Goal: Task Accomplishment & Management: Manage account settings

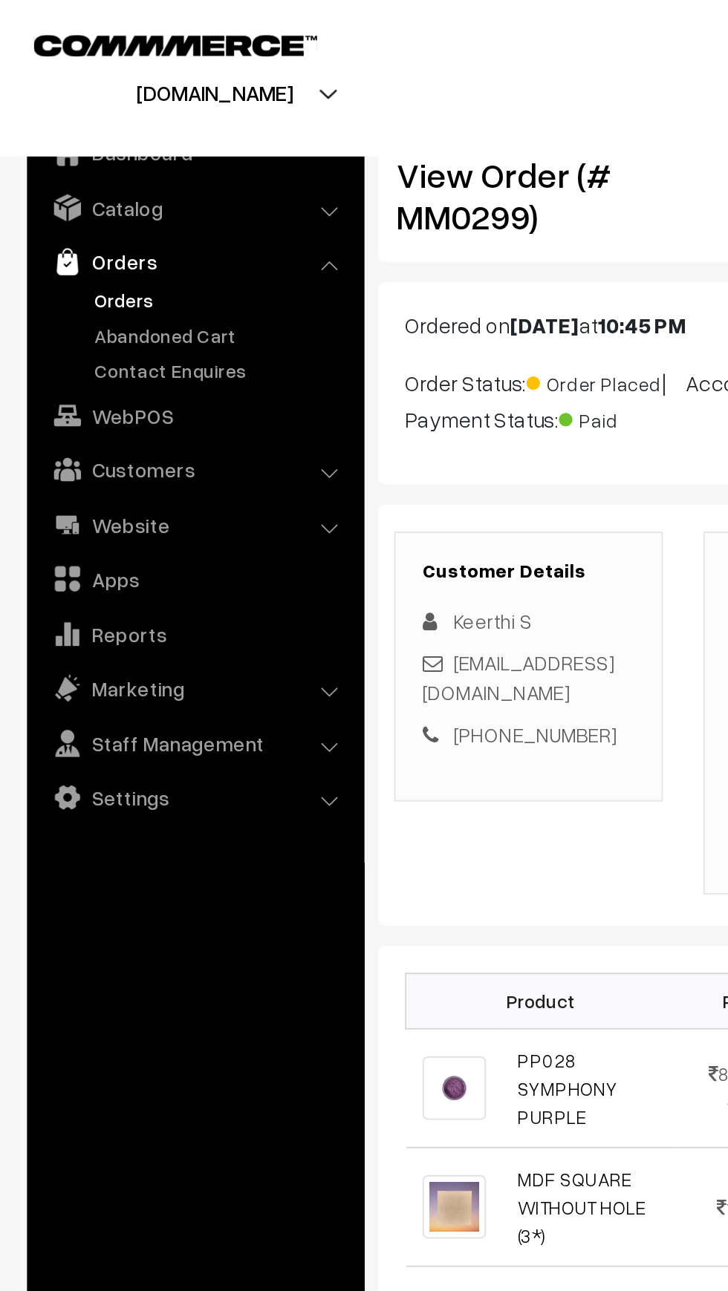
click at [72, 168] on link "Orders" at bounding box center [121, 165] width 147 height 16
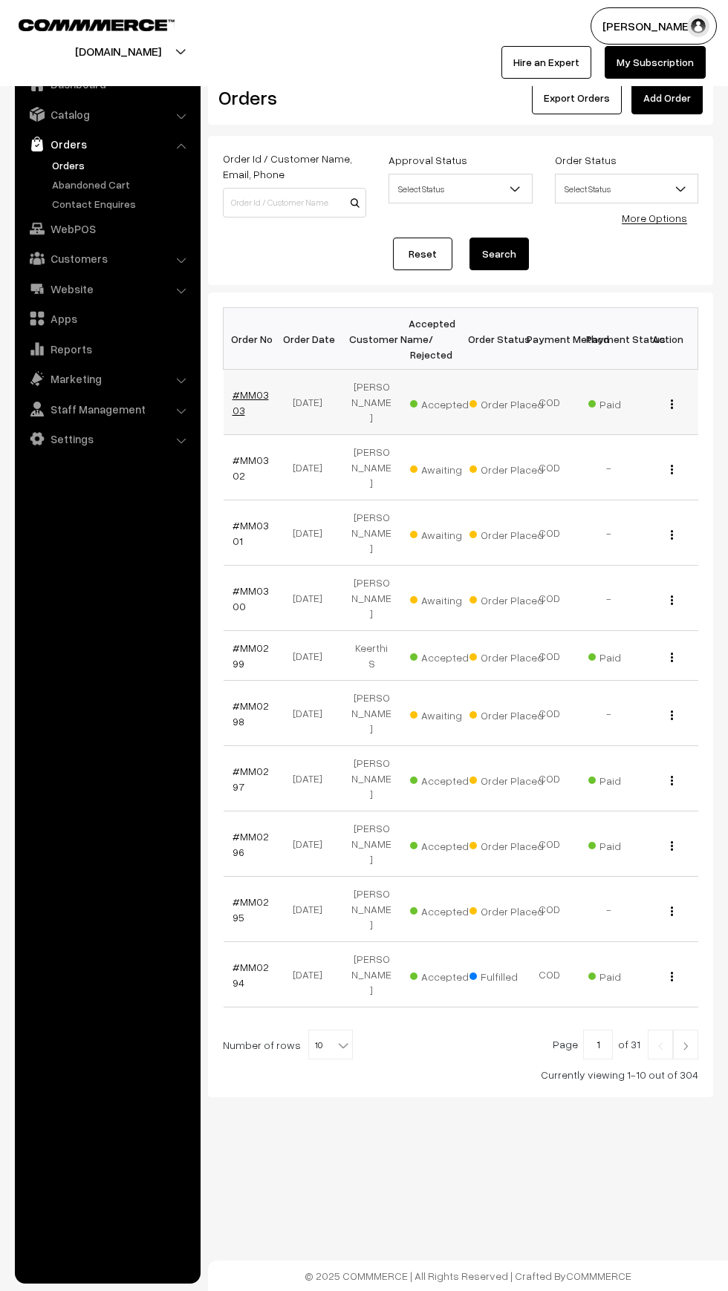
click at [232, 405] on link "#MM0303" at bounding box center [250, 402] width 36 height 28
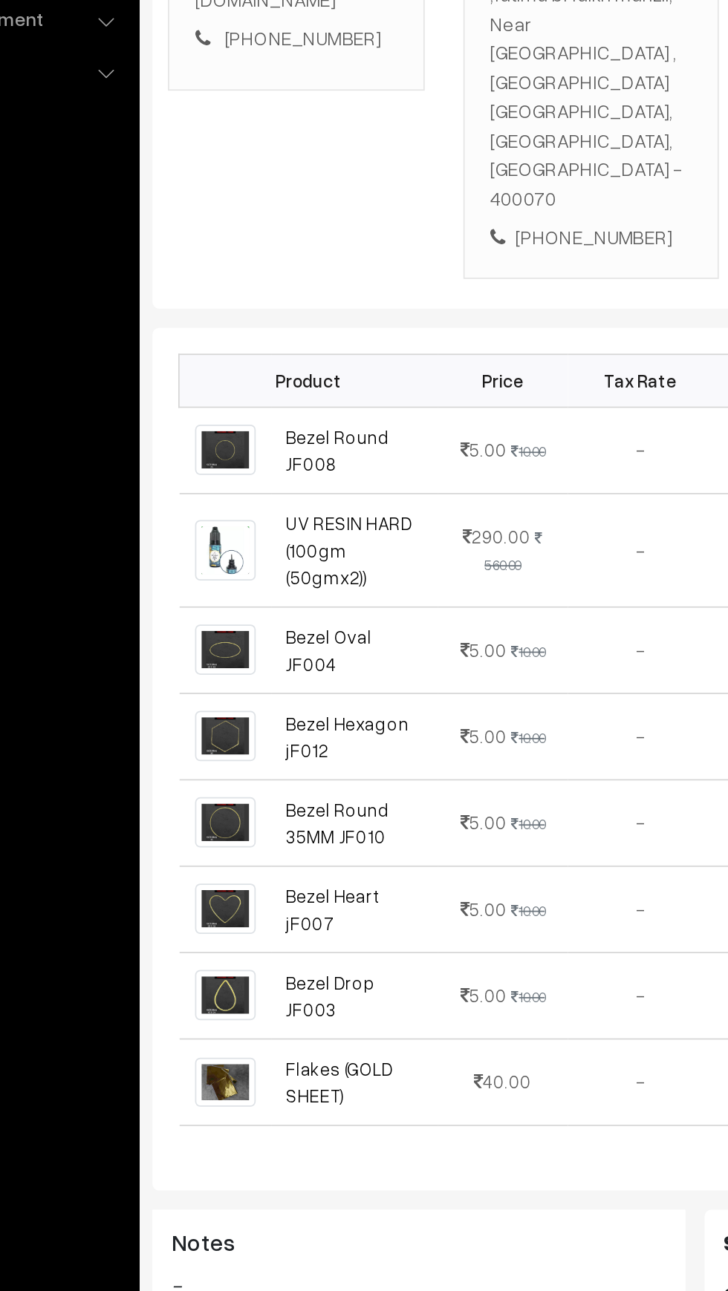
click at [132, 717] on ul "Dashboard Catalog" at bounding box center [108, 671] width 186 height 1224
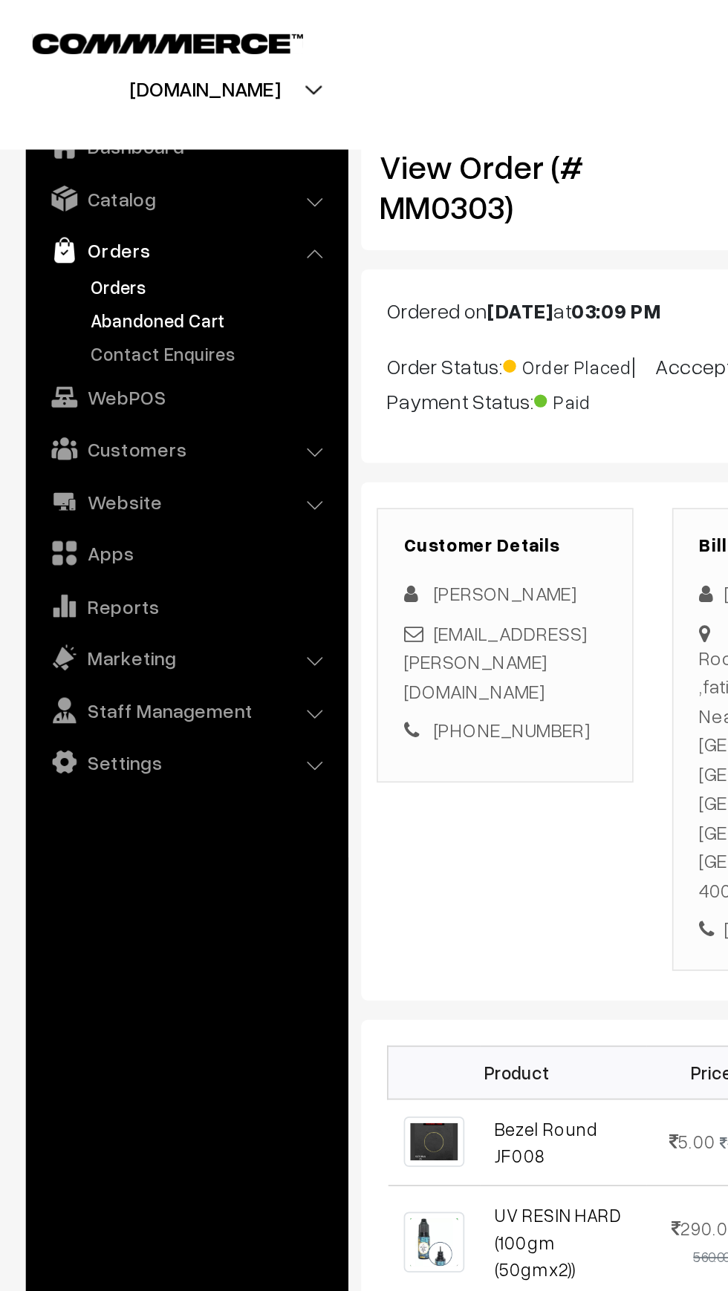
click at [53, 189] on link "Abandoned Cart" at bounding box center [121, 185] width 147 height 16
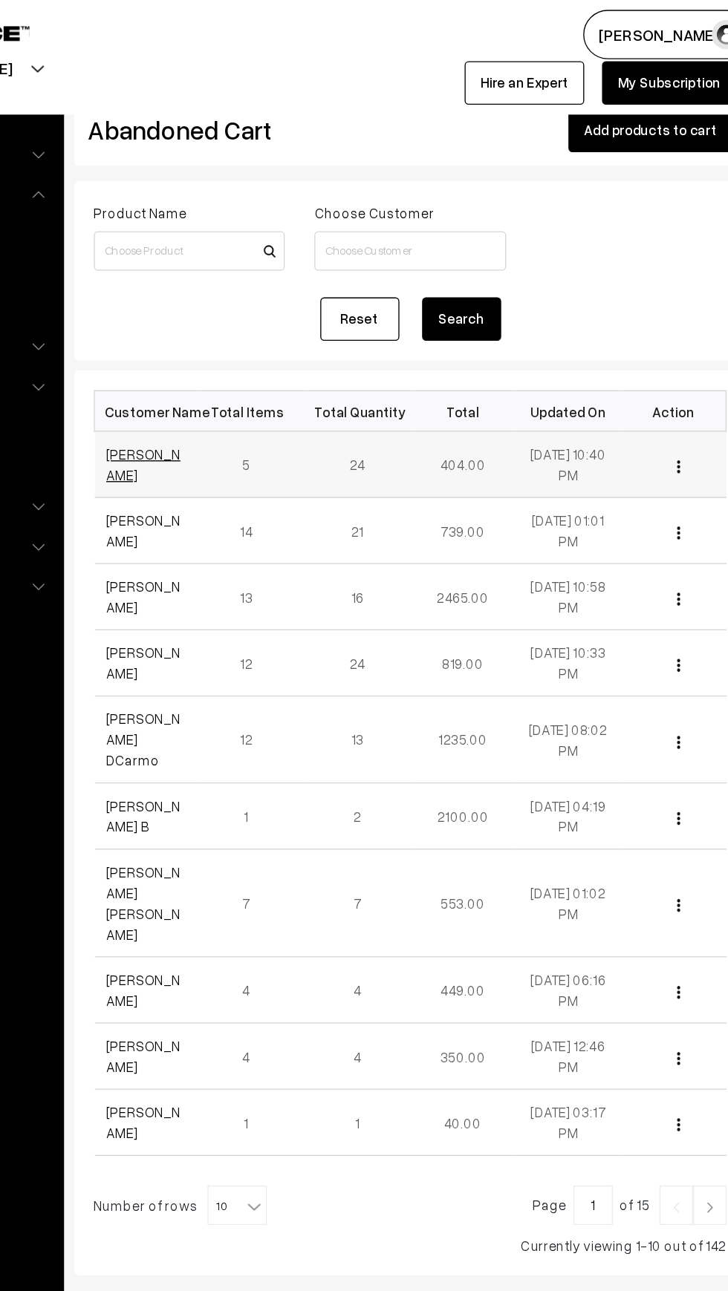
click at [239, 342] on link "Aniket Kaushal" at bounding box center [260, 349] width 56 height 28
click at [226, 344] on td "[PERSON_NAME]" at bounding box center [263, 349] width 79 height 50
click at [250, 356] on link "[PERSON_NAME]" at bounding box center [260, 349] width 56 height 28
